Goal: Ask a question

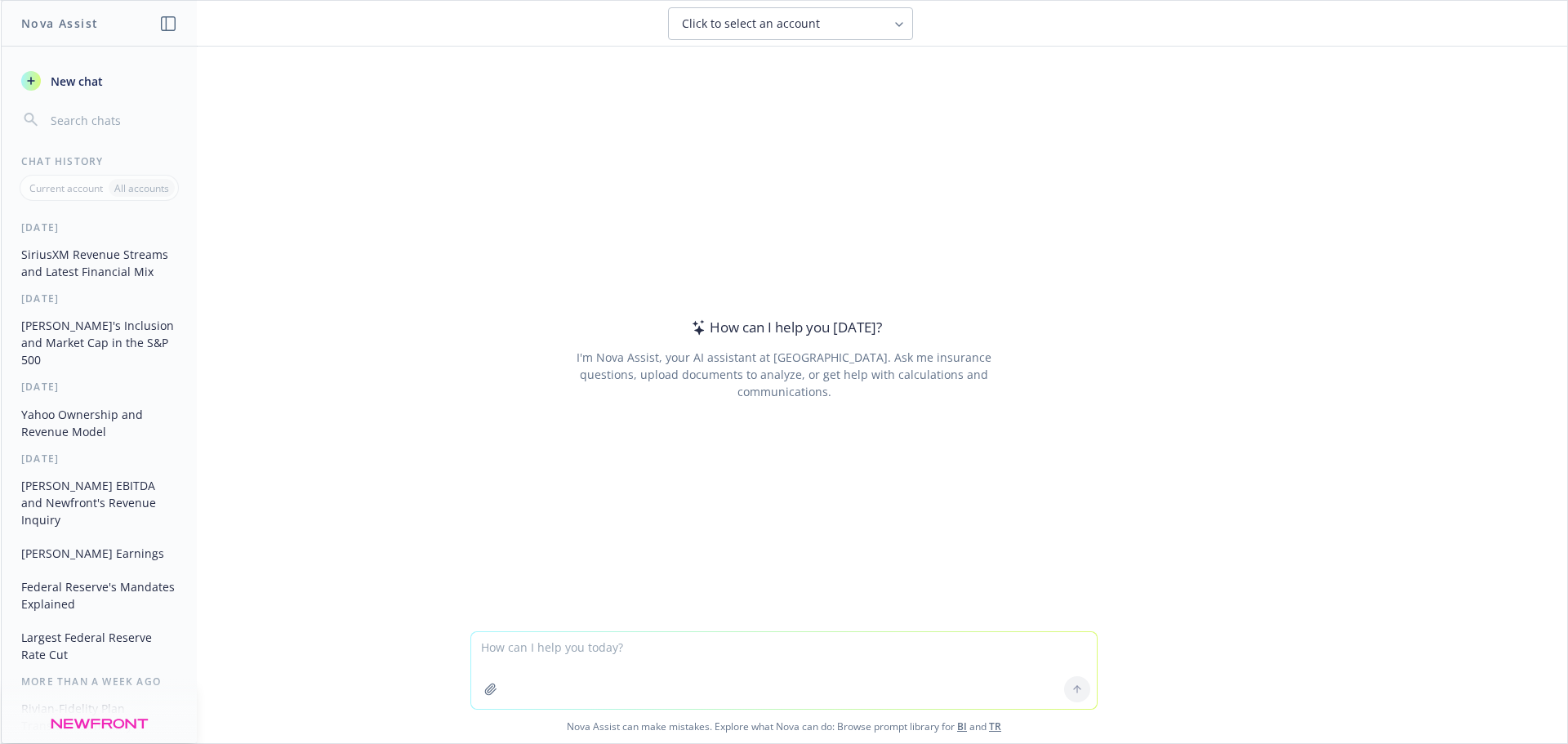
click at [132, 271] on button "SiriusXM Revenue Streams and Latest Financial Mix" at bounding box center [99, 263] width 169 height 44
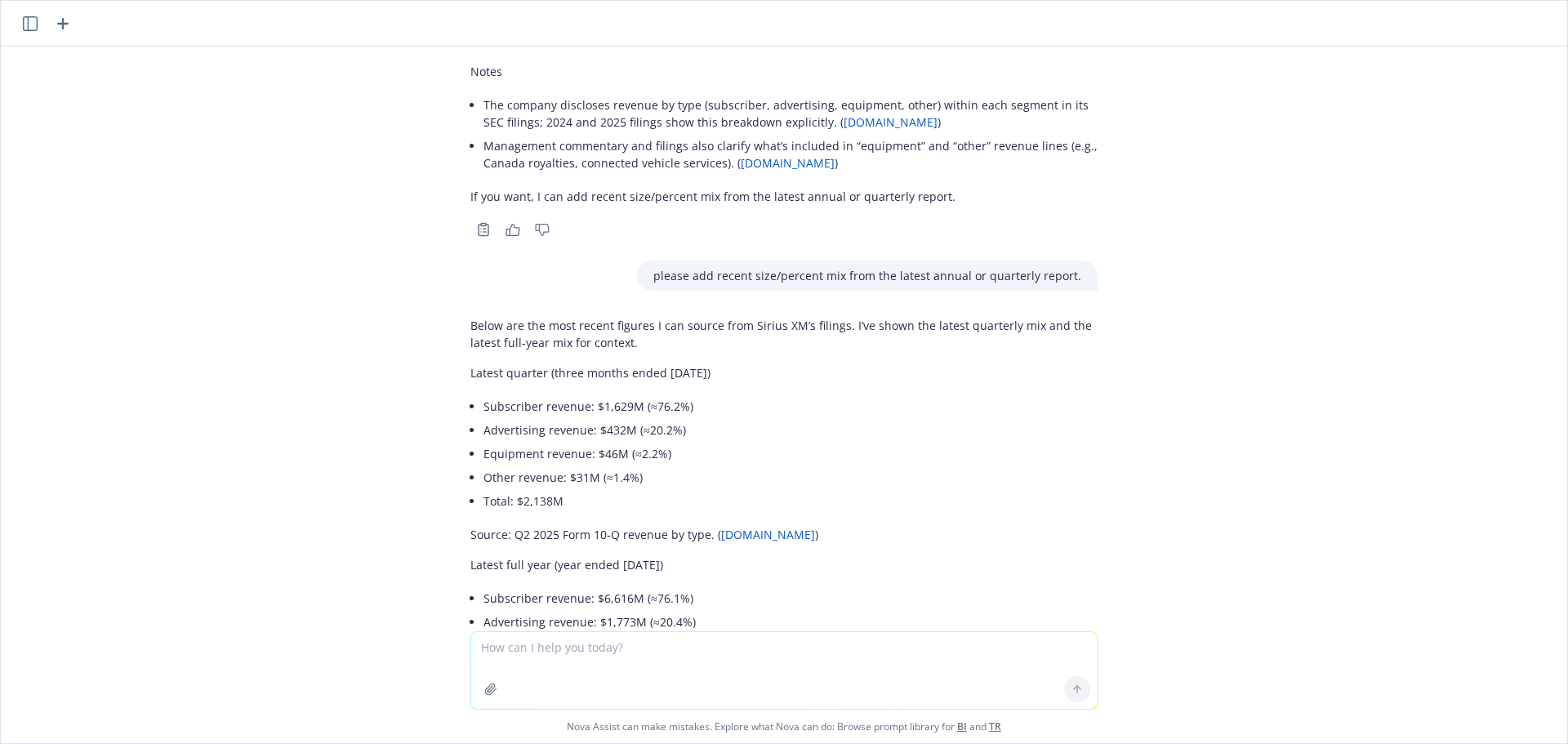
scroll to position [188, 0]
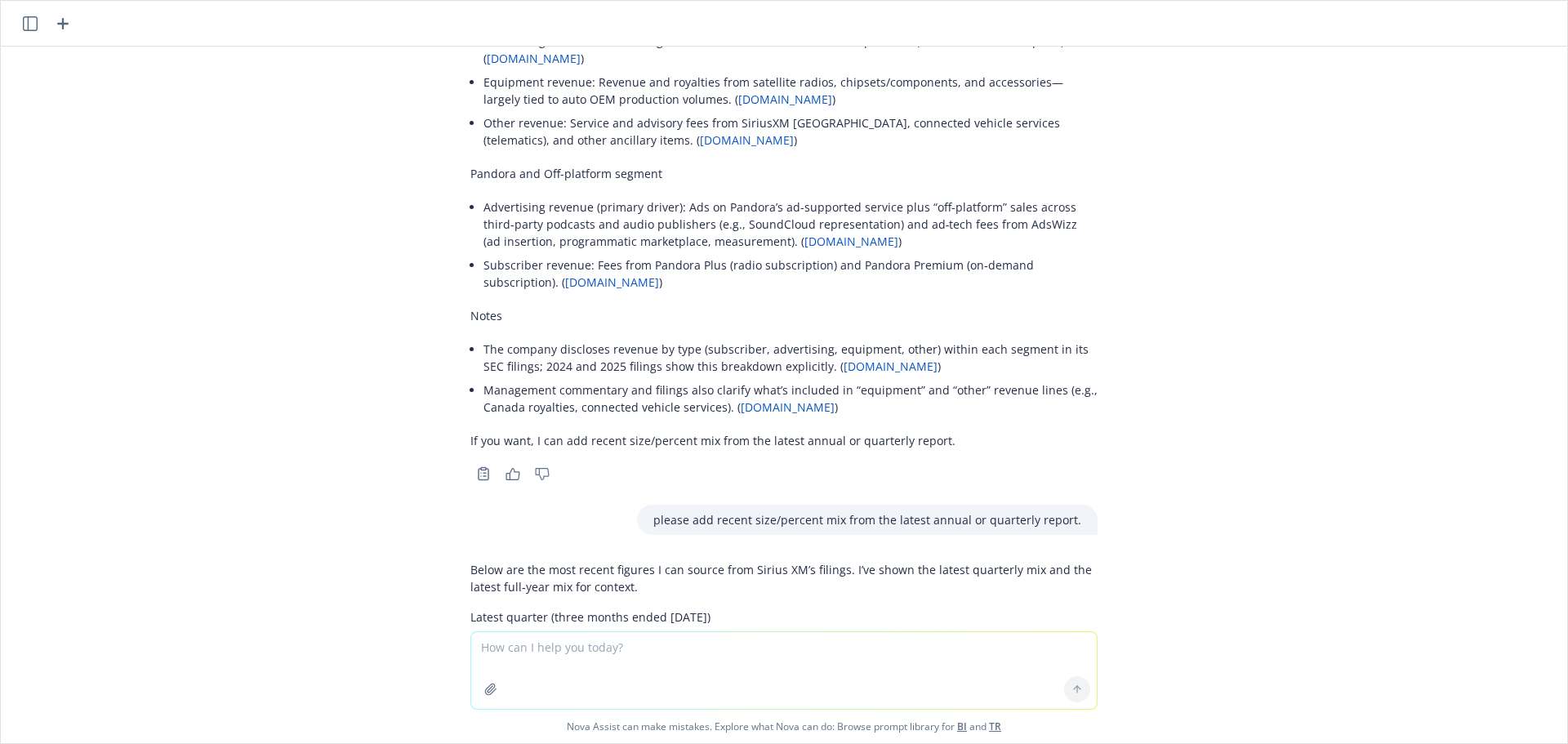
click at [23, 30] on icon "button" at bounding box center [30, 23] width 15 height 15
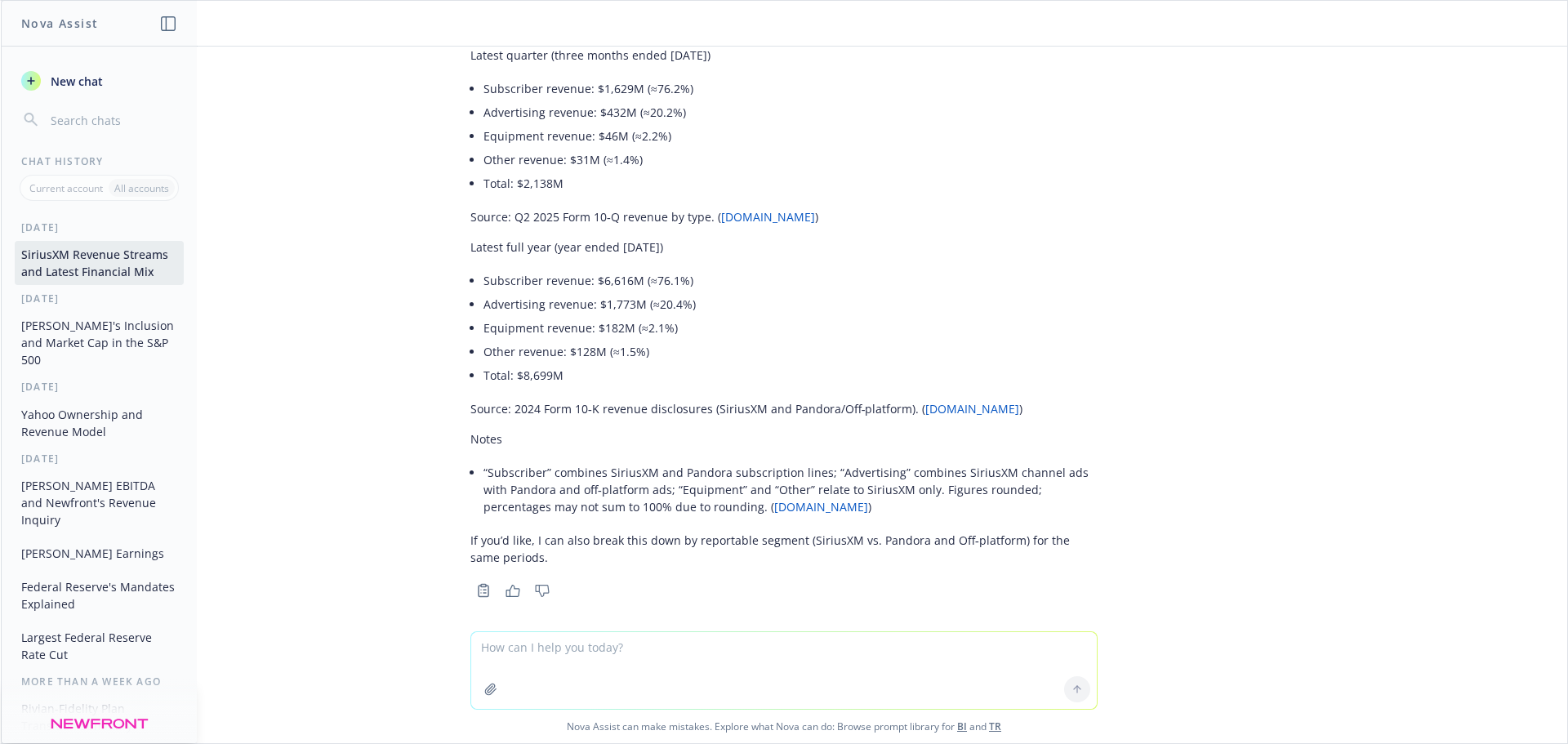
scroll to position [760, 0]
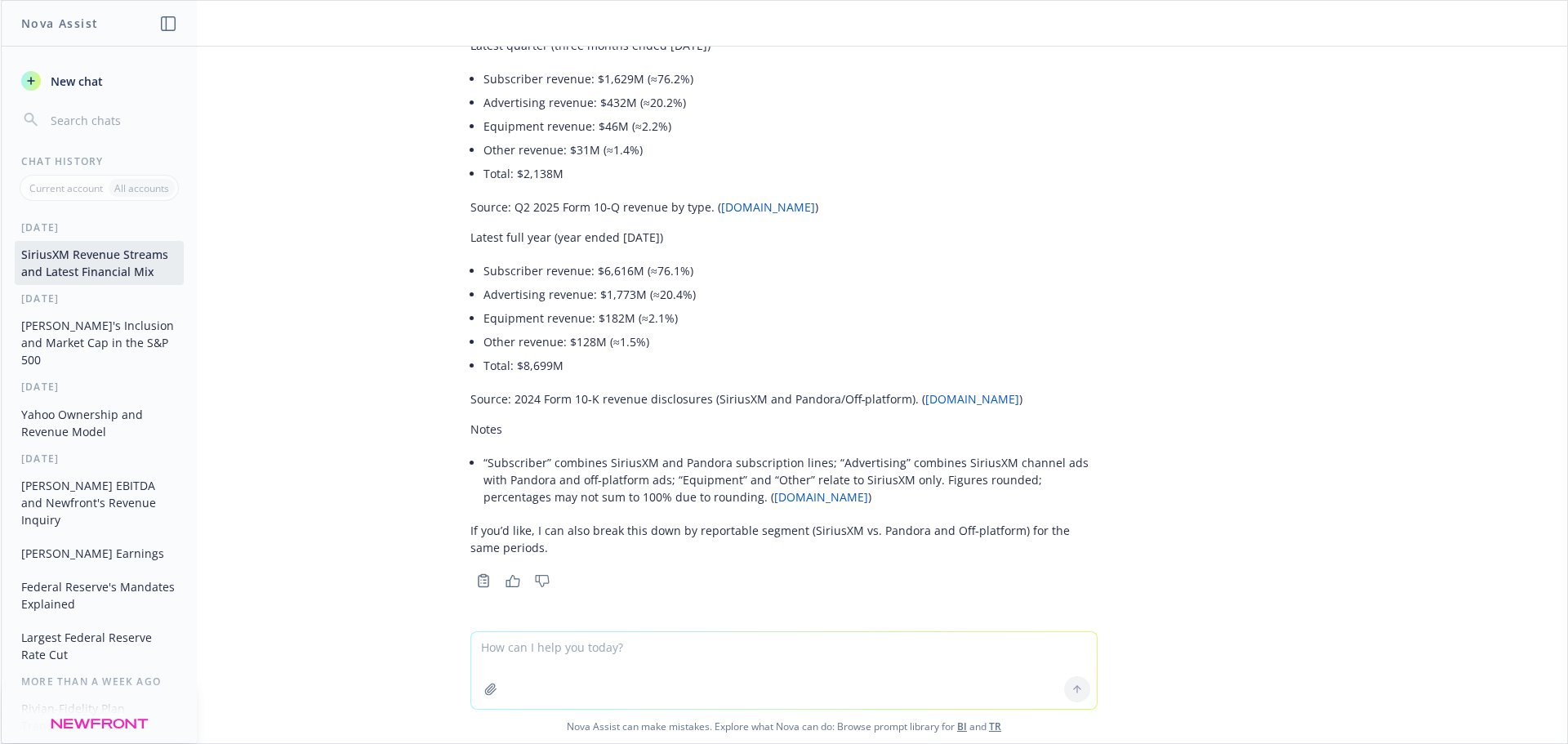
click at [118, 352] on button "[PERSON_NAME]'s Inclusion and Market Cap in the S&P 500" at bounding box center [99, 343] width 169 height 62
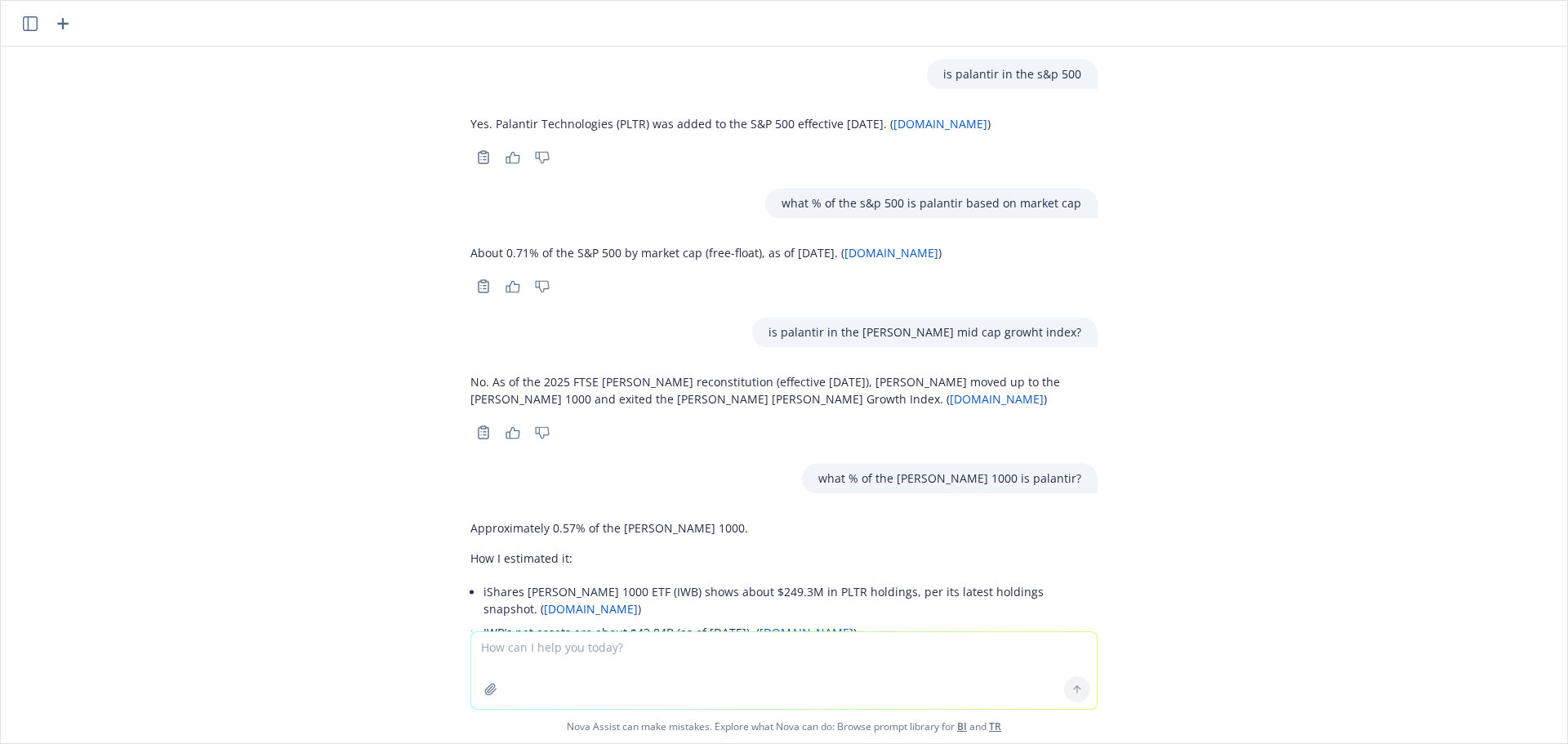
scroll to position [143, 0]
